Goal: Check status: Check status

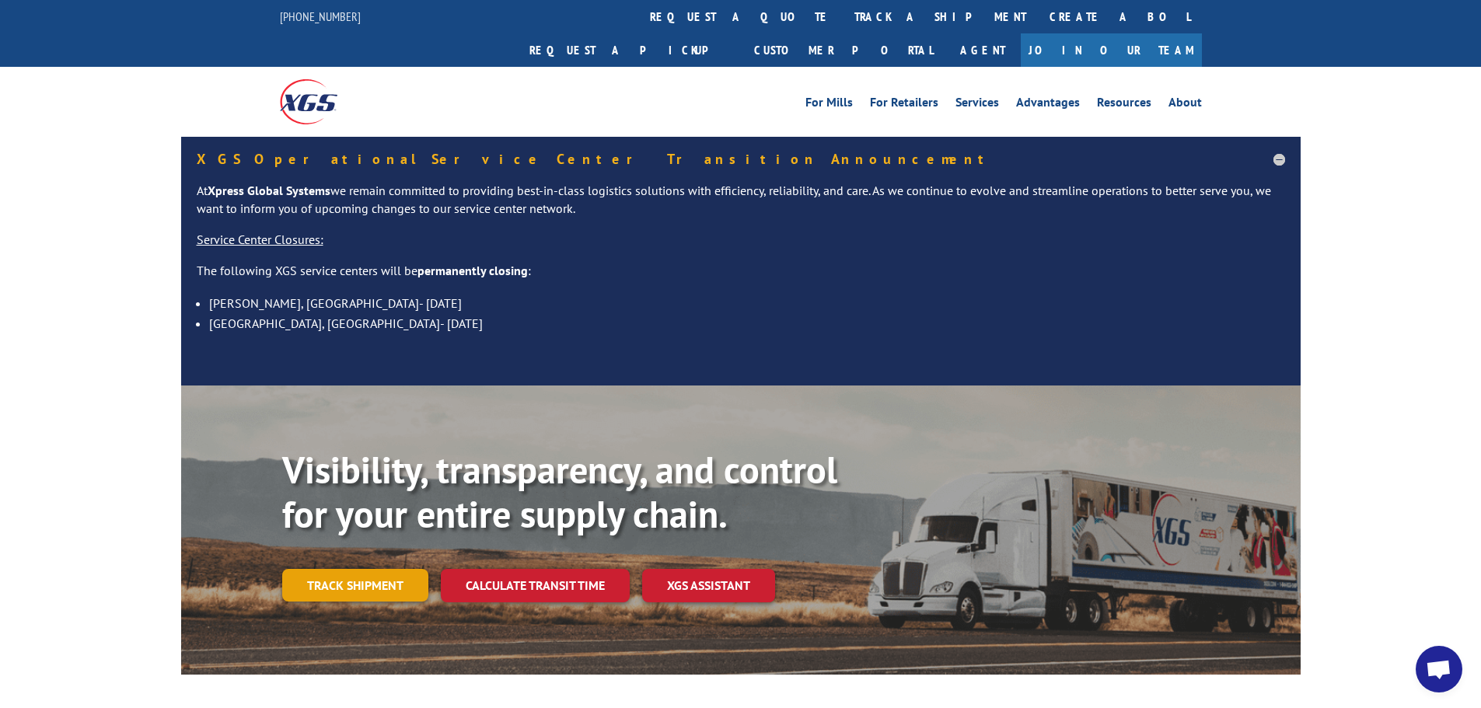
click at [369, 569] on link "Track shipment" at bounding box center [355, 585] width 146 height 33
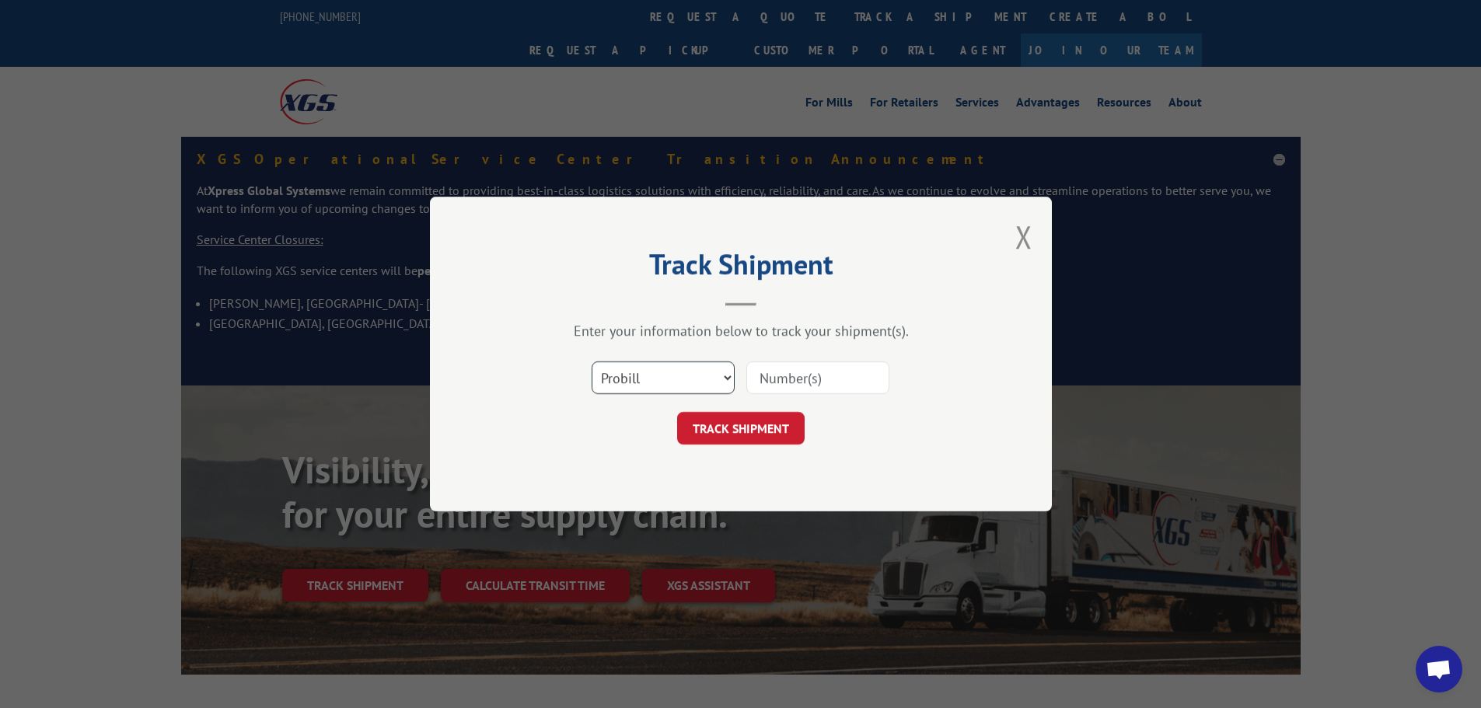
click at [652, 377] on select "Select category... Probill BOL PO" at bounding box center [663, 378] width 143 height 33
select select "po"
click at [592, 362] on select "Select category... Probill BOL PO" at bounding box center [663, 378] width 143 height 33
click at [793, 384] on input at bounding box center [817, 378] width 143 height 33
paste input "86501067"
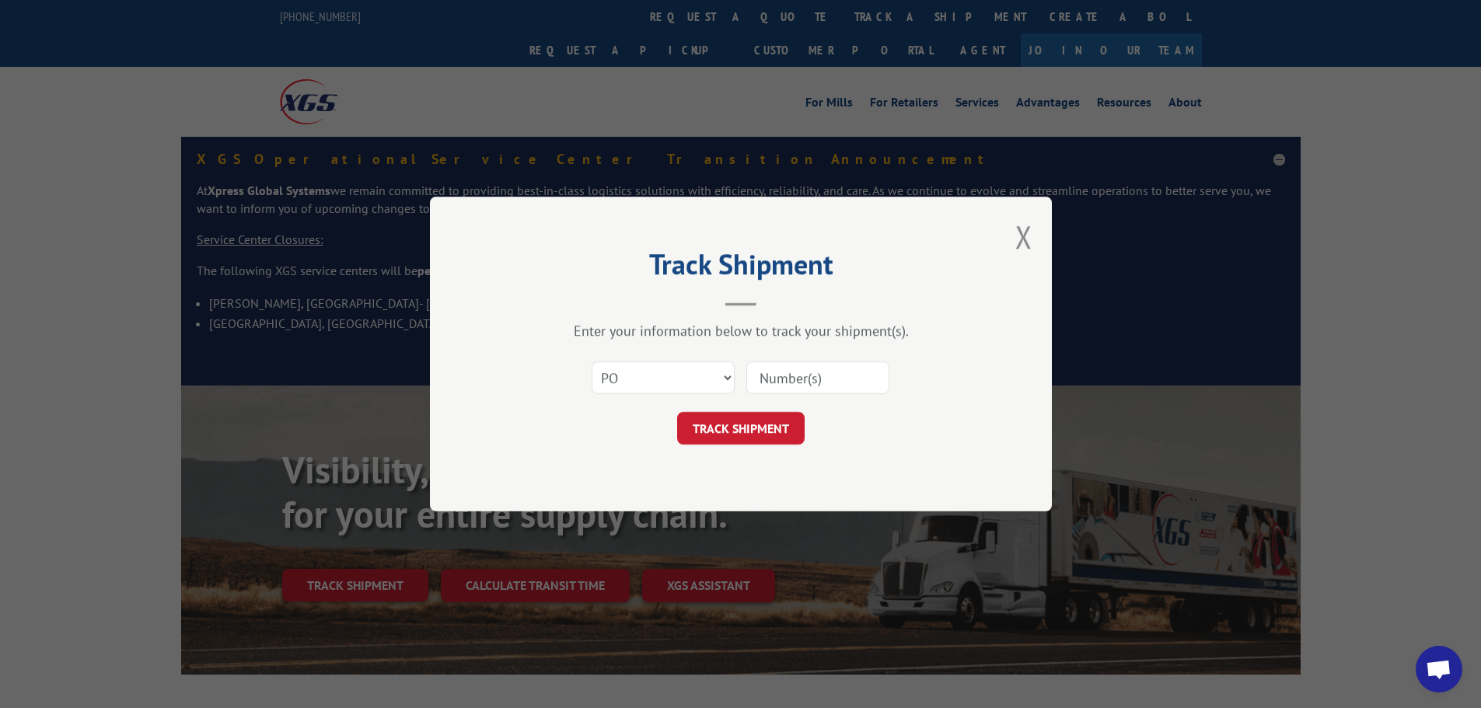
type input "86501067"
click button "TRACK SHIPMENT" at bounding box center [741, 428] width 128 height 33
